Goal: Task Accomplishment & Management: Use online tool/utility

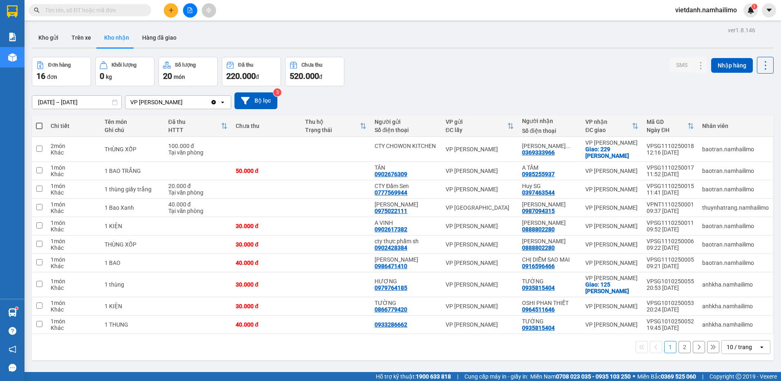
type input "N"
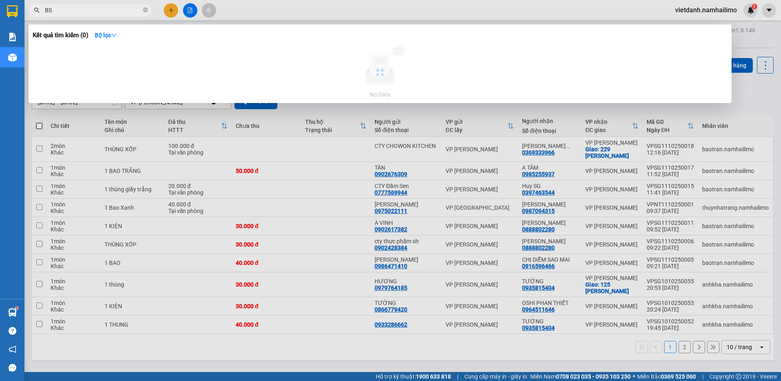
type input "B"
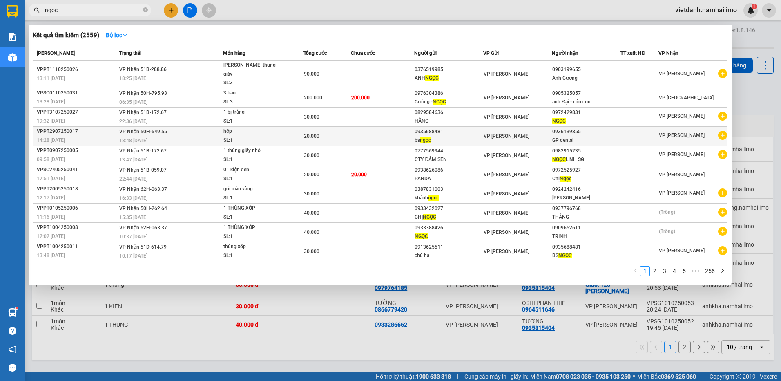
type input "ngọc"
click at [722, 131] on icon "plus-circle" at bounding box center [722, 135] width 9 height 9
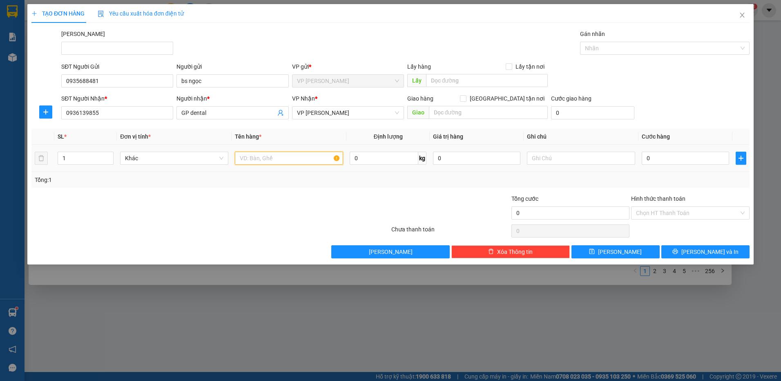
click at [273, 160] on input "text" at bounding box center [289, 158] width 108 height 13
type input "1"
type input "hộp"
click at [584, 163] on input "text" at bounding box center [581, 158] width 108 height 13
type input "răng"
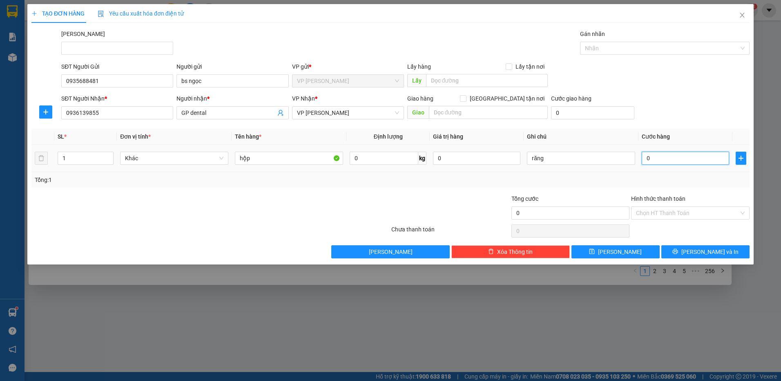
click at [658, 155] on input "0" at bounding box center [685, 158] width 87 height 13
type input "2"
type input "20"
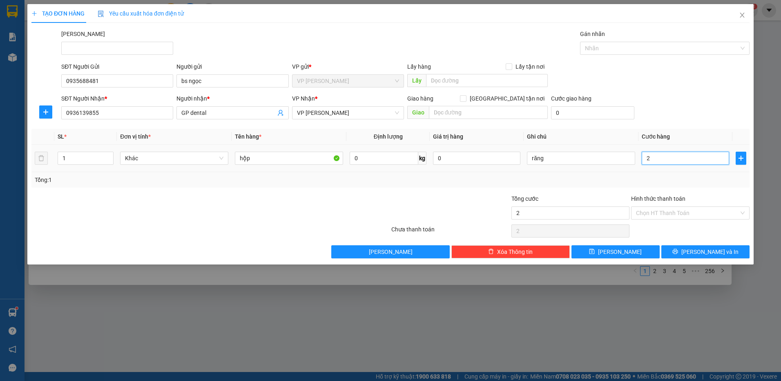
type input "20"
type input "20.000"
click at [608, 192] on div "Transit Pickup Surcharge Ids Transit Deliver Surcharge Ids Transit Deliver Surc…" at bounding box center [390, 143] width 718 height 229
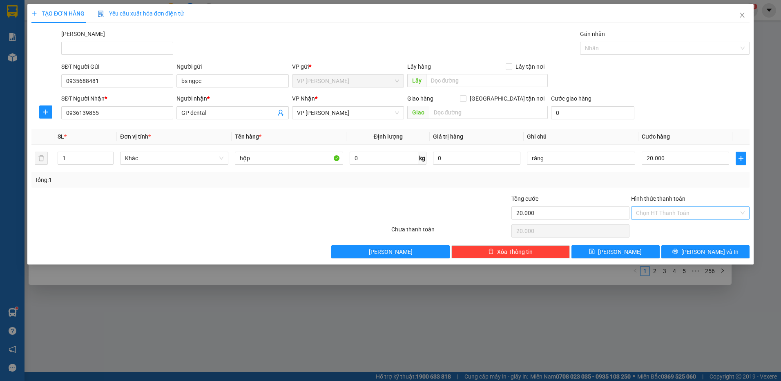
click at [668, 212] on input "Hình thức thanh toán" at bounding box center [687, 213] width 103 height 12
click at [663, 232] on div "Tại văn phòng" at bounding box center [690, 229] width 109 height 9
type input "0"
click at [678, 250] on icon "printer" at bounding box center [674, 251] width 5 height 5
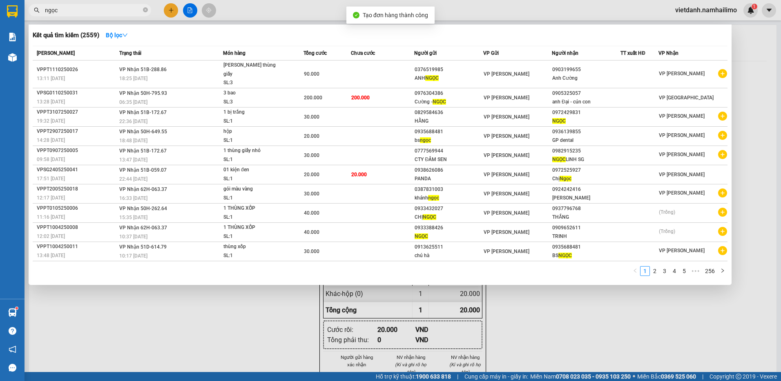
click at [186, 335] on div at bounding box center [390, 190] width 781 height 381
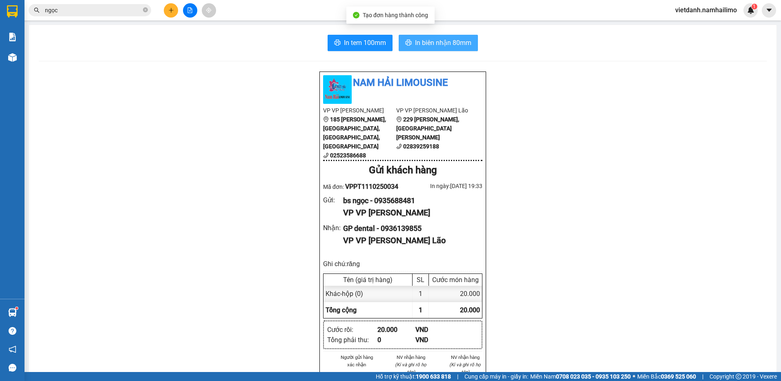
click at [449, 47] on span "In biên nhận 80mm" at bounding box center [443, 43] width 56 height 10
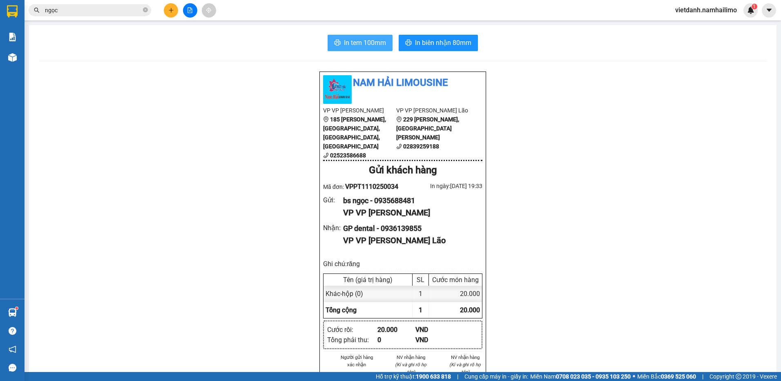
drag, startPoint x: 382, startPoint y: 45, endPoint x: 371, endPoint y: 65, distance: 23.6
click at [382, 45] on span "In tem 100mm" at bounding box center [365, 43] width 42 height 10
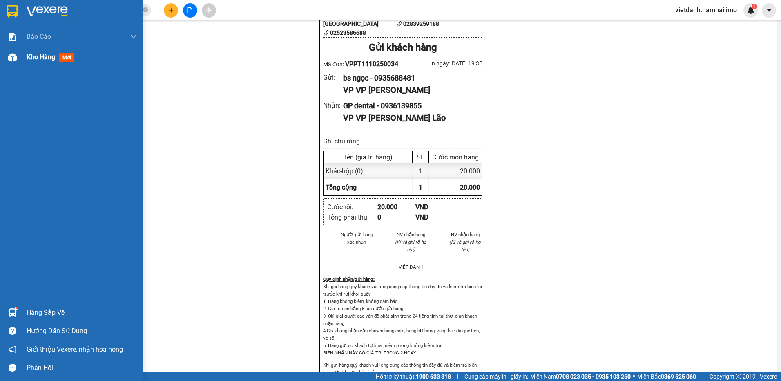
click at [33, 56] on span "Kho hàng" at bounding box center [41, 57] width 29 height 8
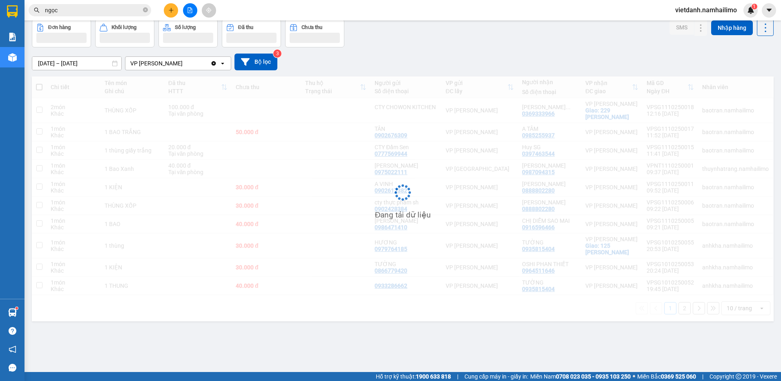
scroll to position [38, 0]
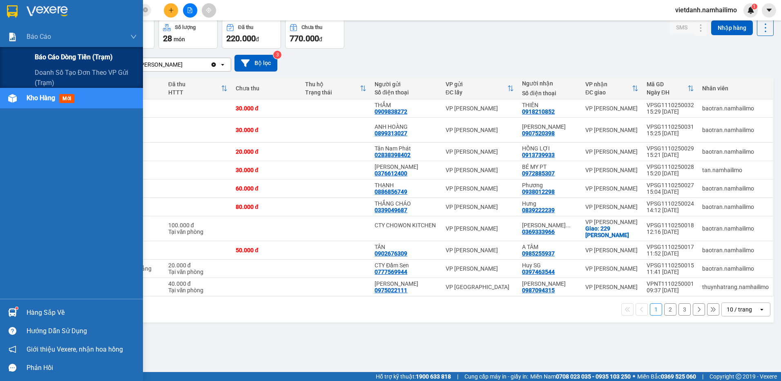
click at [32, 54] on div "Báo cáo dòng tiền (trạm)" at bounding box center [71, 57] width 143 height 20
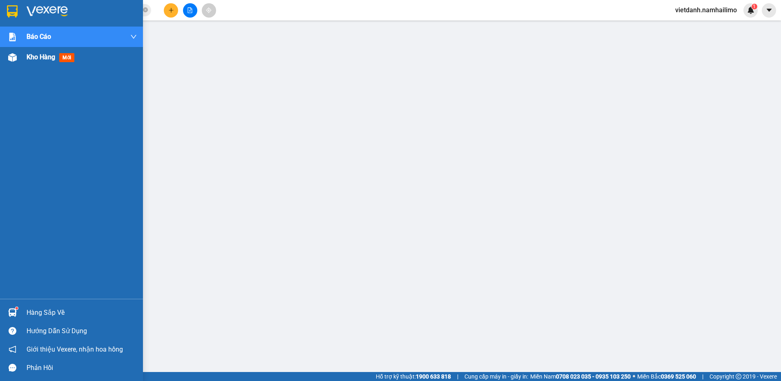
click at [63, 59] on span "mới" at bounding box center [66, 57] width 15 height 9
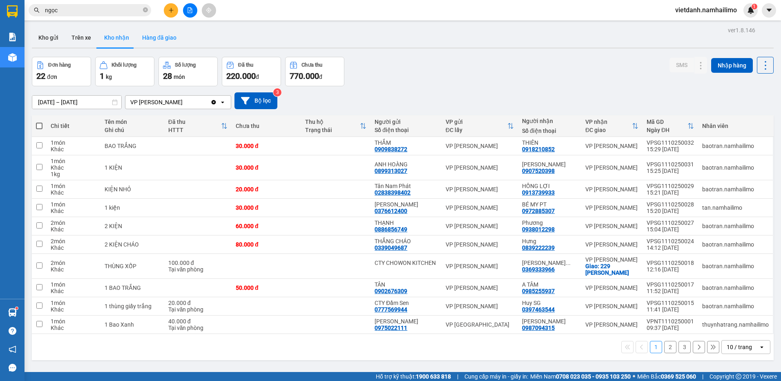
click at [143, 37] on button "Hàng đã giao" at bounding box center [159, 38] width 47 height 20
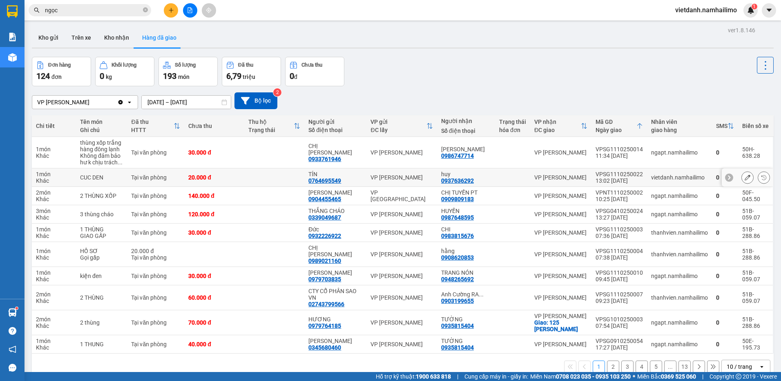
click at [651, 180] on div "vietdanh.namhailimo" at bounding box center [679, 177] width 57 height 7
click at [60, 40] on button "Kho gửi" at bounding box center [48, 38] width 33 height 20
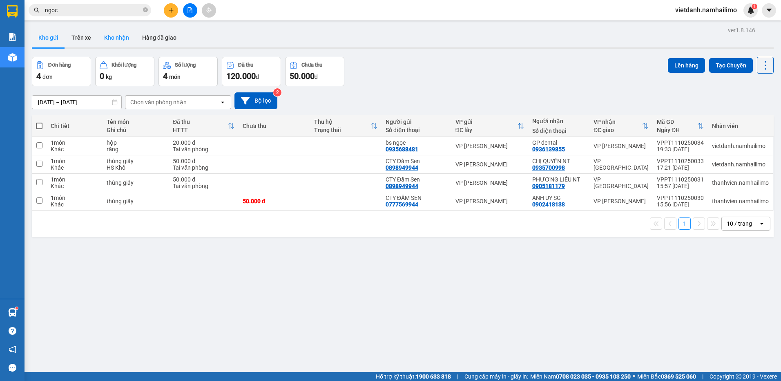
click at [108, 41] on button "Kho nhận" at bounding box center [117, 38] width 38 height 20
